Goal: Task Accomplishment & Management: Use online tool/utility

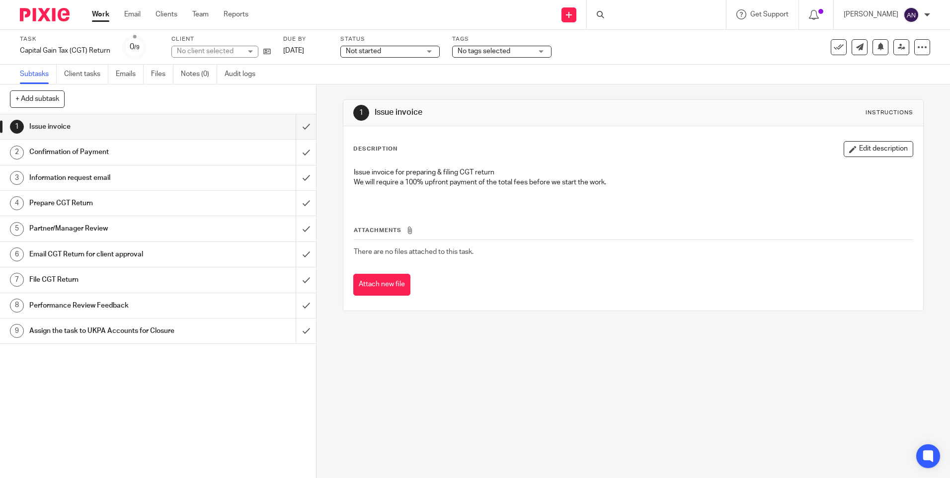
click at [444, 91] on div "1 Issue invoice Instructions Description Edit description Issue invoice for pre…" at bounding box center [633, 205] width 580 height 242
click at [370, 89] on div "1 Issue invoice Instructions Description Edit description Issue invoice for pre…" at bounding box center [633, 205] width 580 height 242
click at [379, 96] on div "1 Issue invoice Instructions Description Edit description Issue invoice for pre…" at bounding box center [633, 205] width 580 height 242
click at [351, 97] on div "1 Issue invoice Instructions Description Edit description Issue invoice for pre…" at bounding box center [633, 205] width 580 height 242
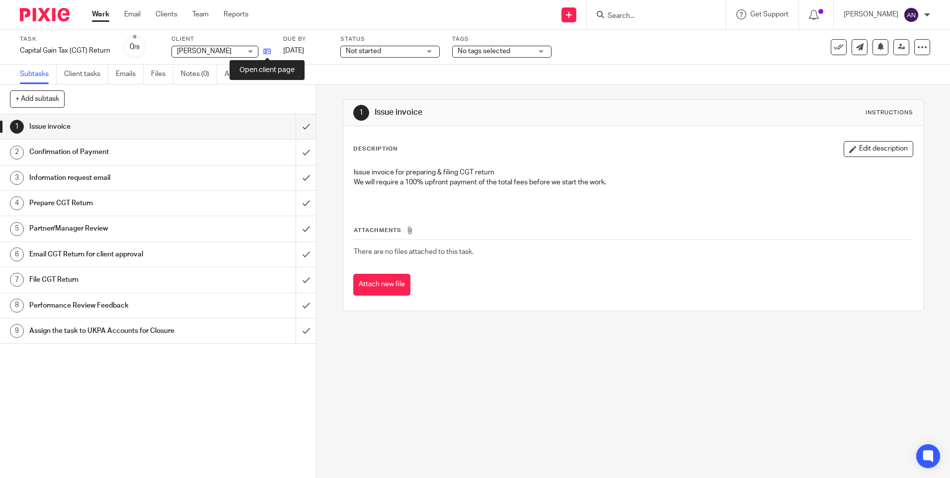
click at [265, 51] on icon at bounding box center [266, 51] width 7 height 7
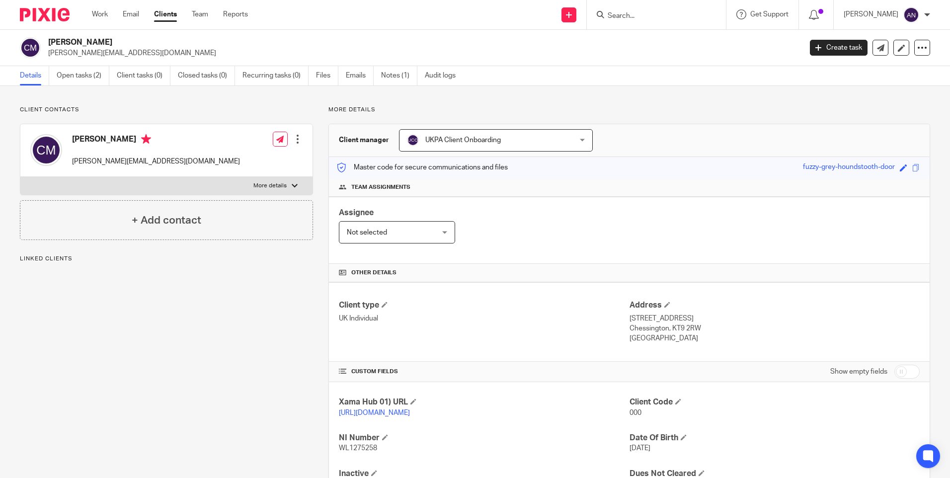
click at [712, 116] on div "More details Client manager UKPA Client Onboarding UKPA Client Onboarding Aarsh…" at bounding box center [621, 305] width 617 height 399
click at [671, 106] on p "More details" at bounding box center [629, 110] width 602 height 8
